Goal: Transaction & Acquisition: Purchase product/service

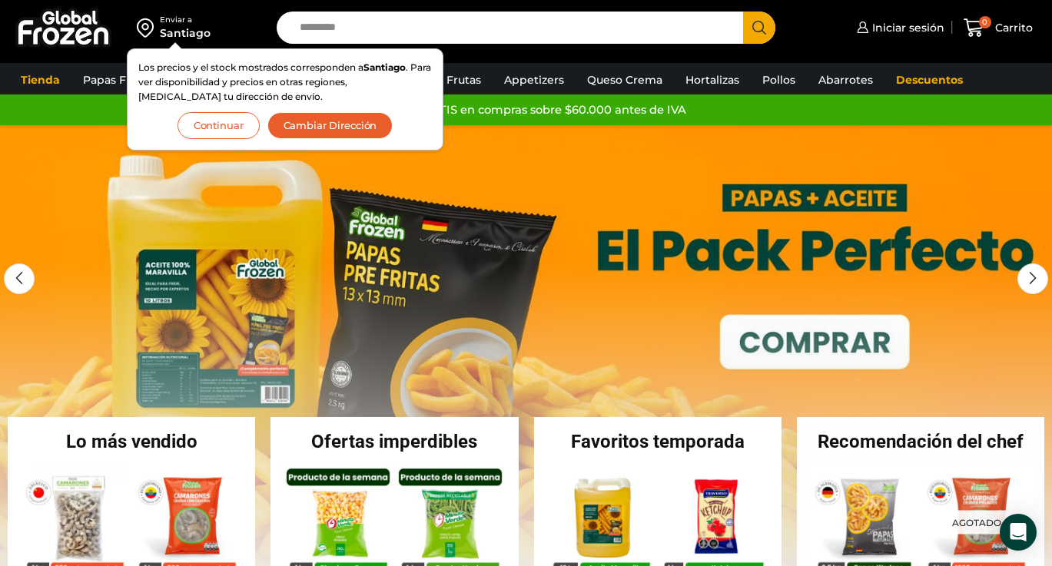
click at [123, 212] on link "1 / 3" at bounding box center [526, 355] width 1052 height 461
click at [212, 119] on button "Continuar" at bounding box center [218, 125] width 82 height 27
